Goal: Task Accomplishment & Management: Complete application form

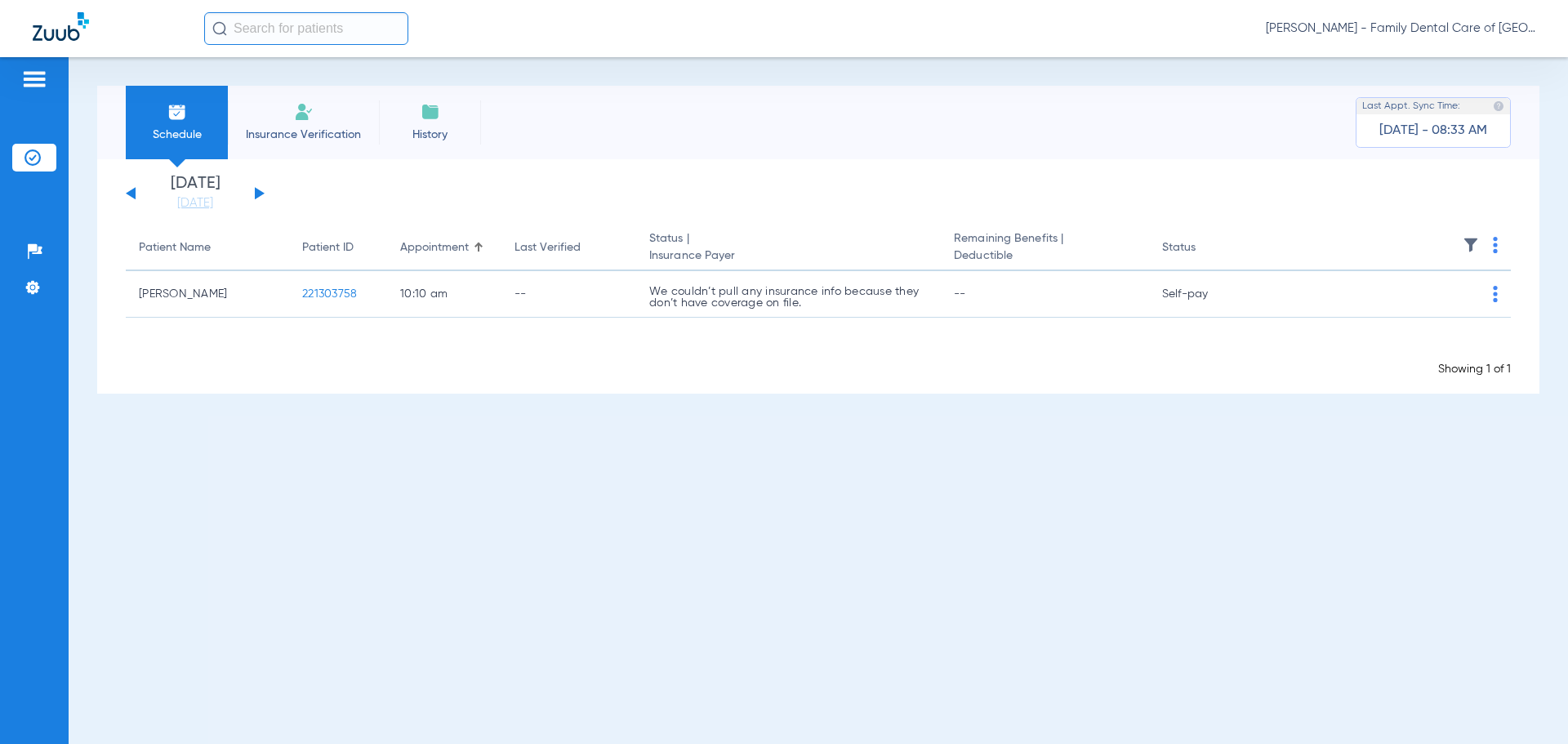
click at [301, 128] on span "Insurance Verification" at bounding box center [303, 134] width 126 height 16
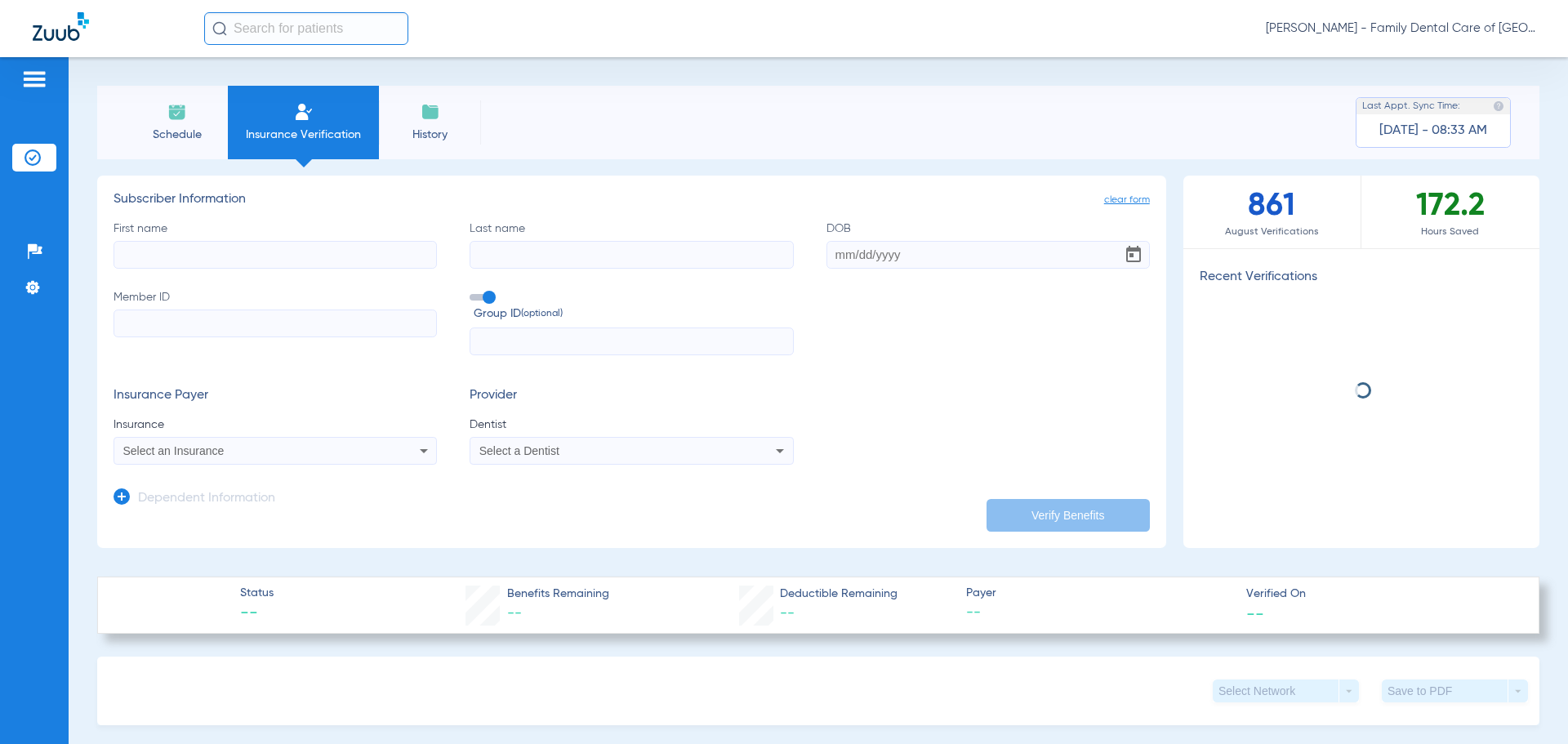
click at [337, 265] on input "First name" at bounding box center [275, 254] width 324 height 27
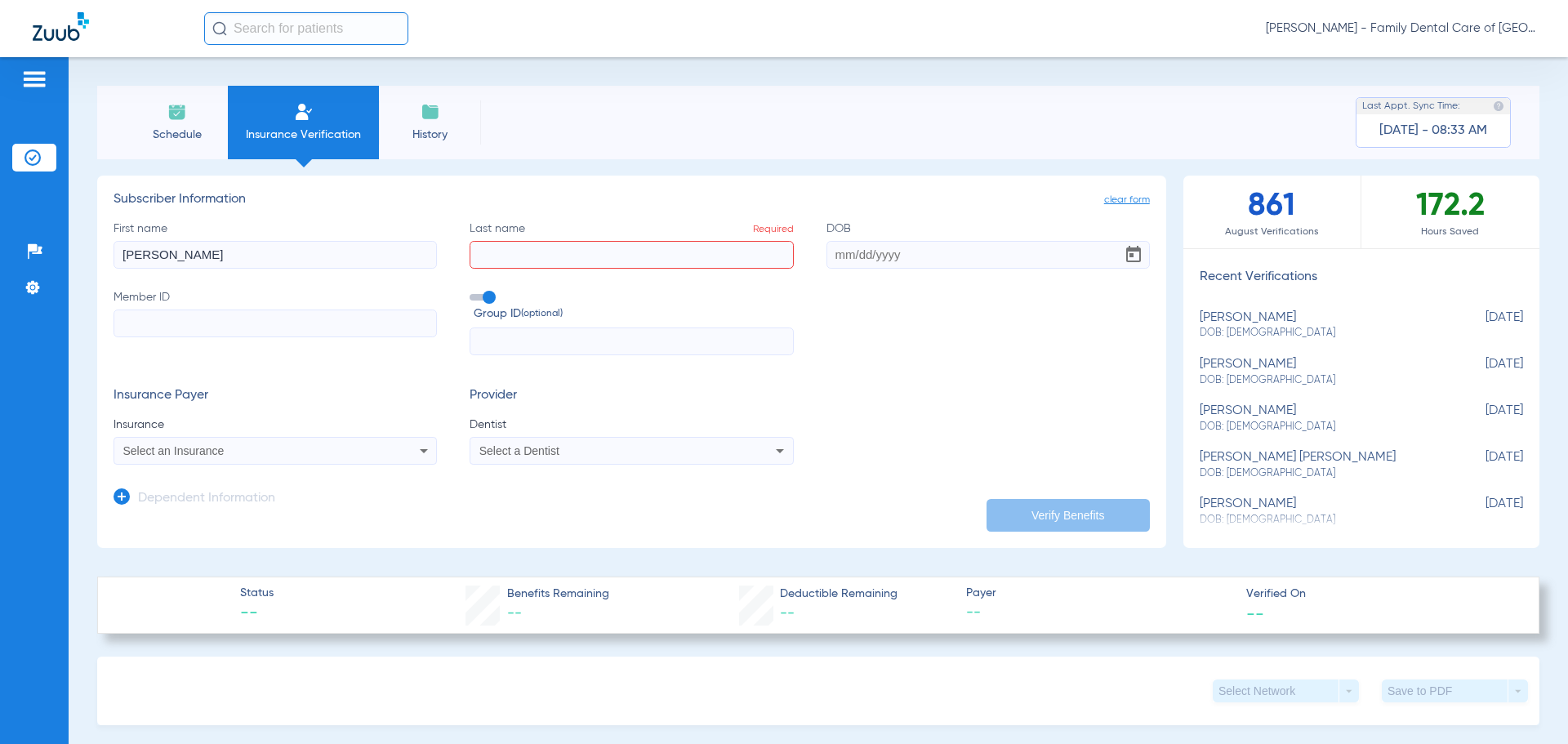
click at [211, 243] on input "[PERSON_NAME]" at bounding box center [275, 254] width 324 height 27
type input "[PERSON_NAME]"
click at [608, 258] on input "Last name Required" at bounding box center [632, 254] width 324 height 27
type input "sookikian"
type input "[DATE]"
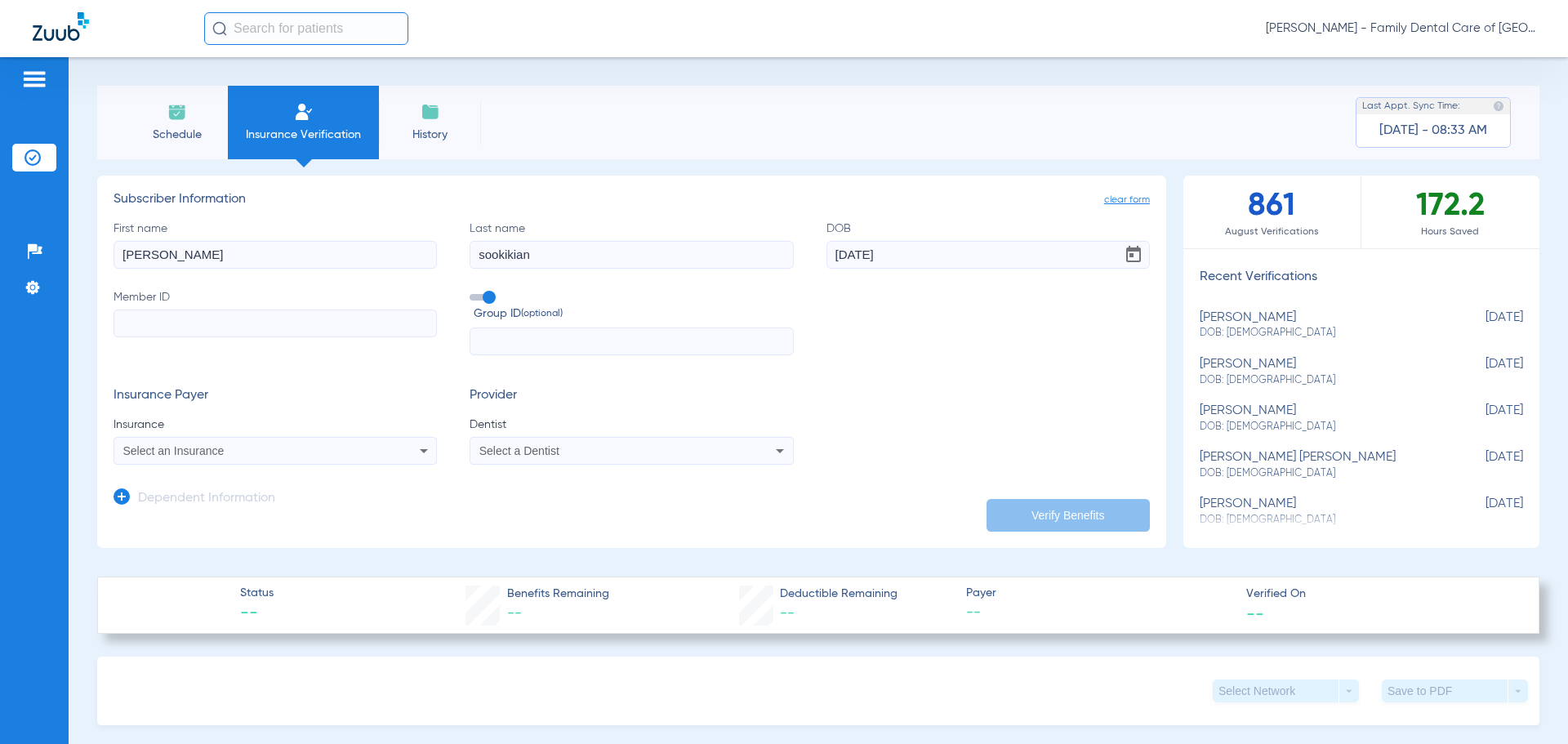
paste input "088020727319"
type input "088020727319"
click at [539, 336] on input "text" at bounding box center [632, 341] width 324 height 27
paste input "11706-000-00001-00001"
type input "11706-000-00001-00001"
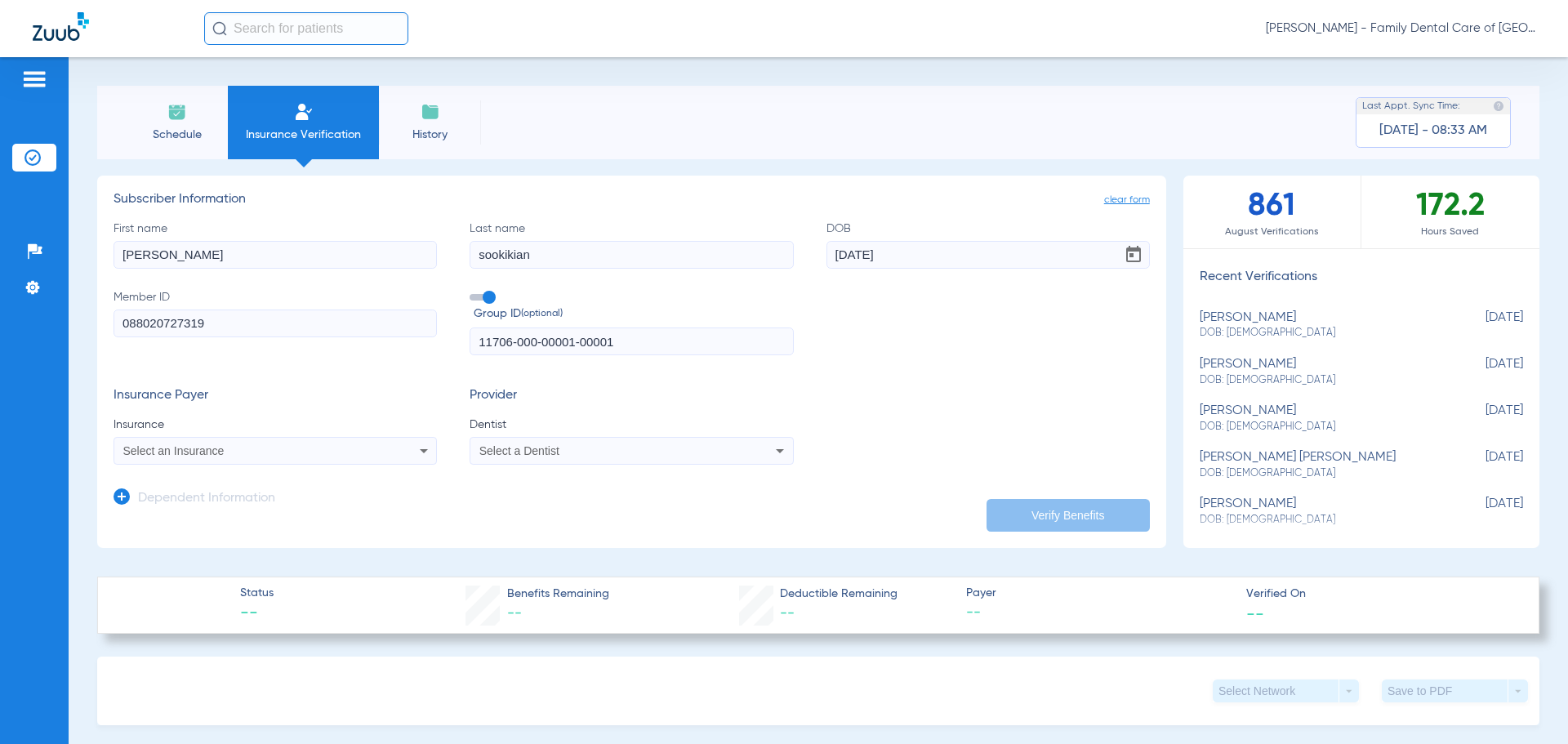
click at [294, 448] on div "Select an Insurance" at bounding box center [245, 451] width 244 height 11
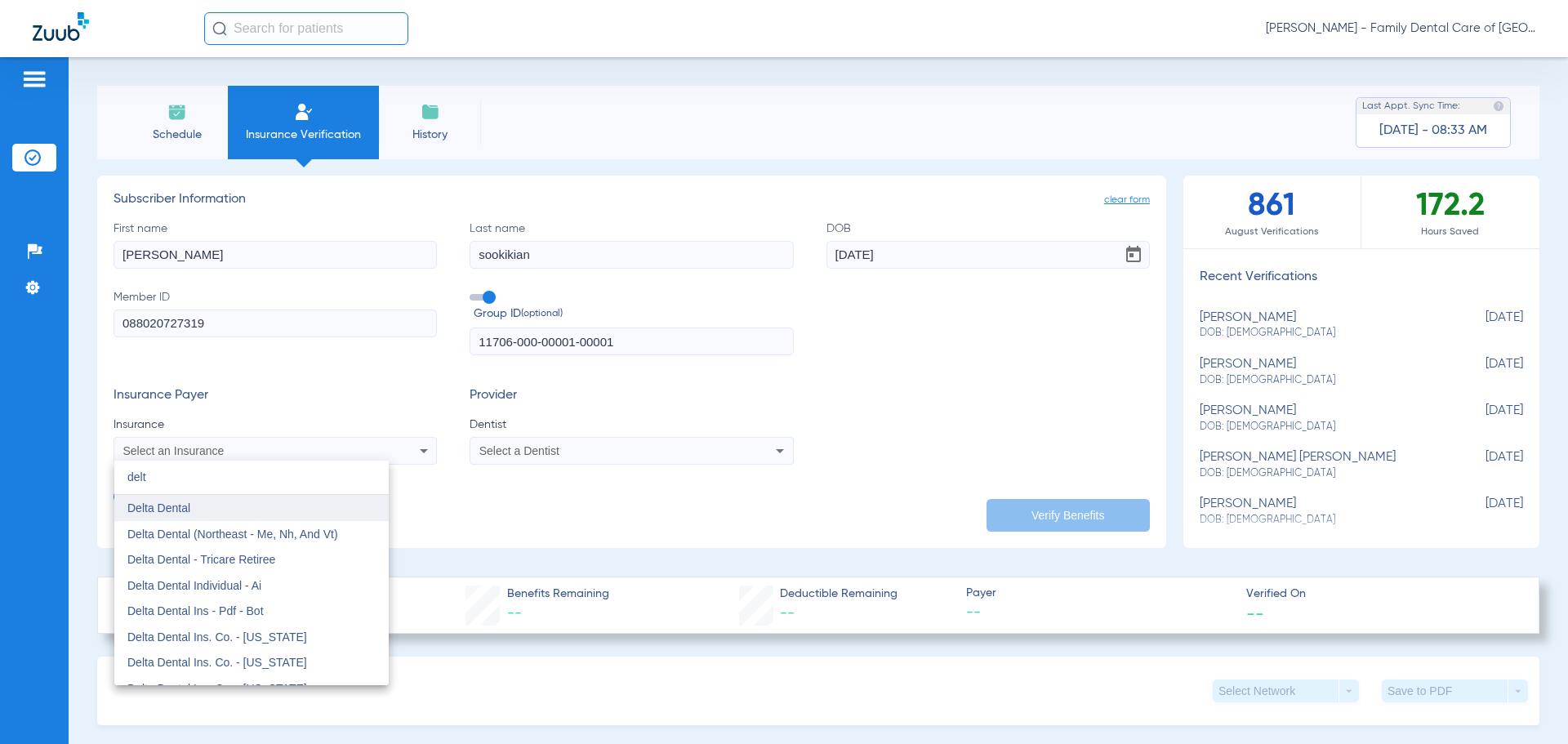
type input "delt"
click at [221, 501] on mat-option "Delta Dental" at bounding box center [251, 508] width 275 height 26
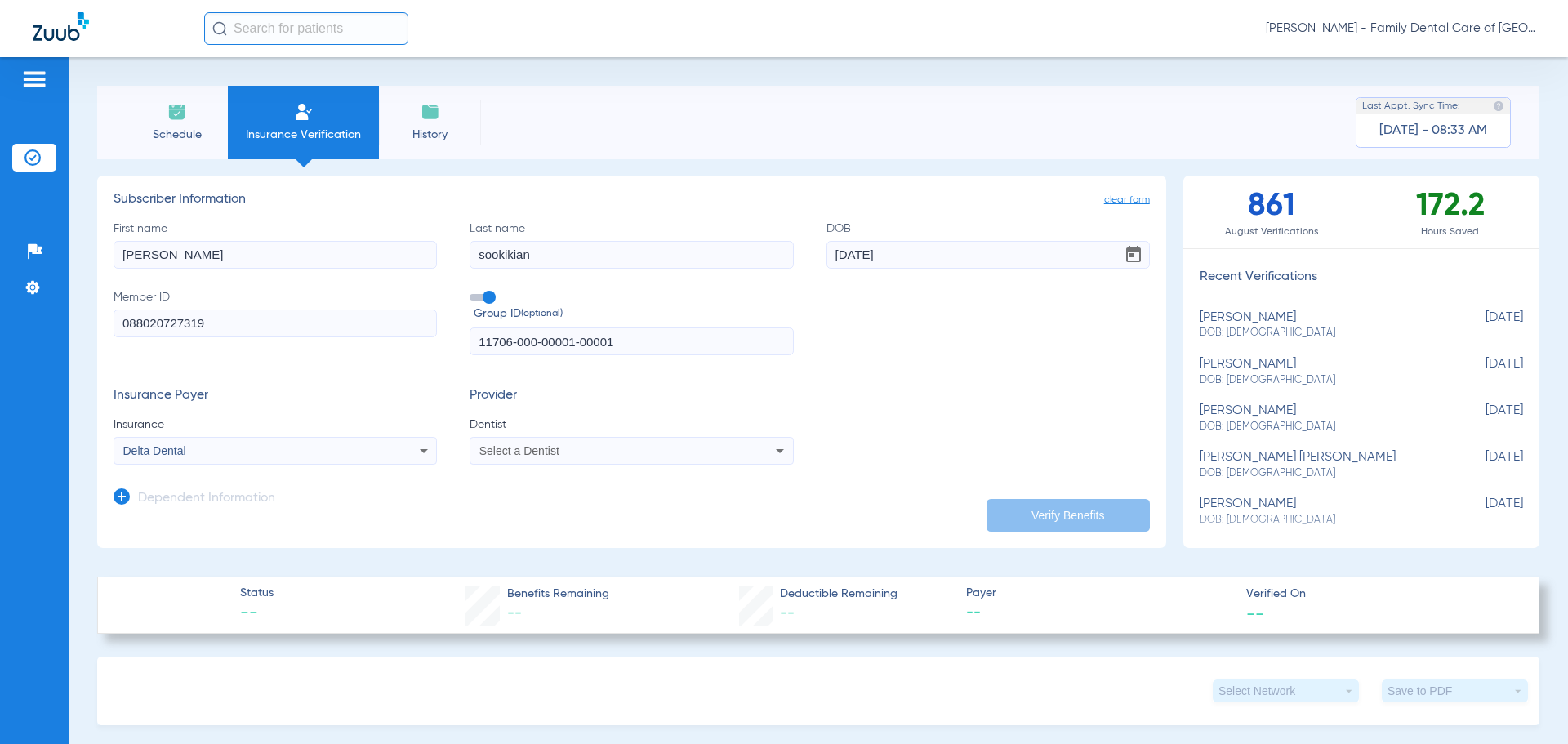
click at [555, 454] on span "Select a Dentist" at bounding box center [519, 451] width 80 height 13
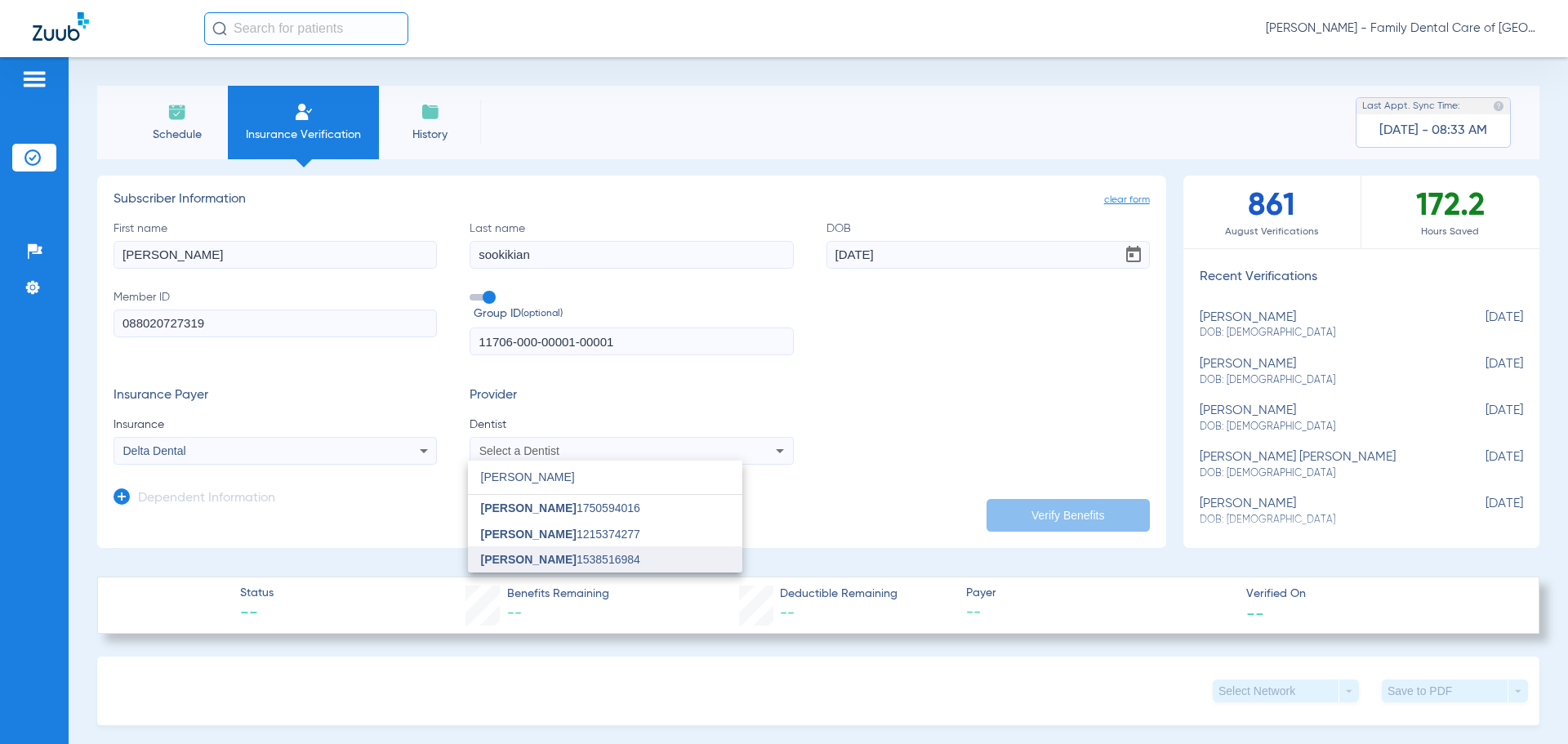
type input "[PERSON_NAME]"
click at [601, 556] on span "[PERSON_NAME] 1538516984" at bounding box center [561, 560] width 160 height 11
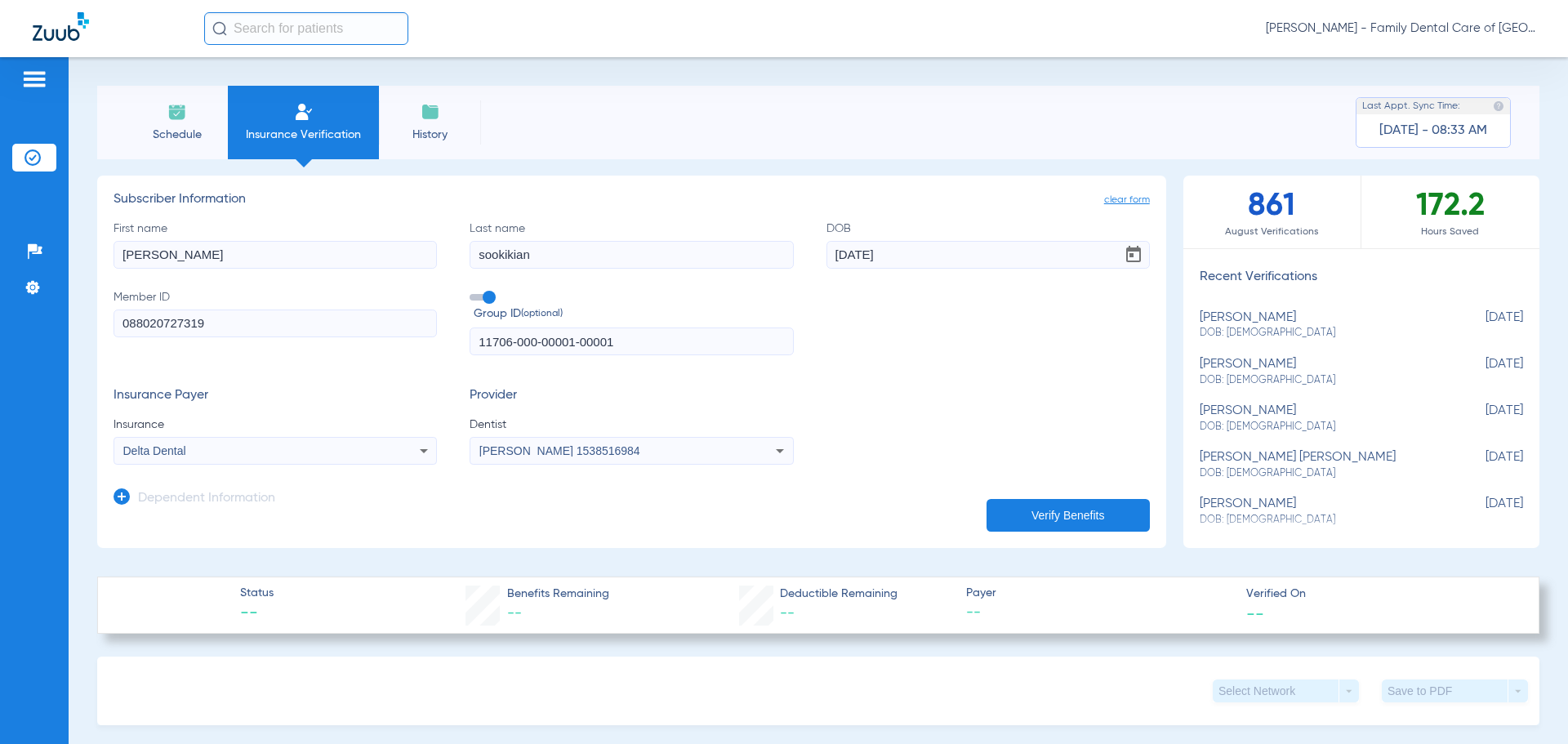
click at [821, 422] on div "Insurance Payer Insurance Delta Dental Provider Dentist [PERSON_NAME] 1538516984" at bounding box center [632, 426] width 1037 height 76
click at [1087, 524] on button "Verify Benefits" at bounding box center [1068, 516] width 163 height 33
